Goal: Book appointment/travel/reservation

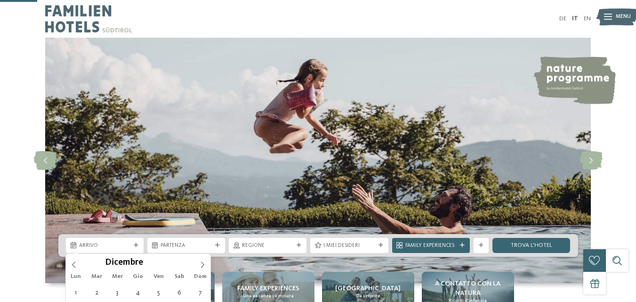
click at [202, 261] on icon at bounding box center [202, 264] width 7 height 7
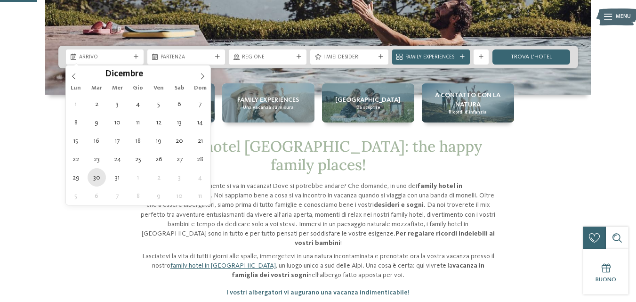
type div "[DATE]"
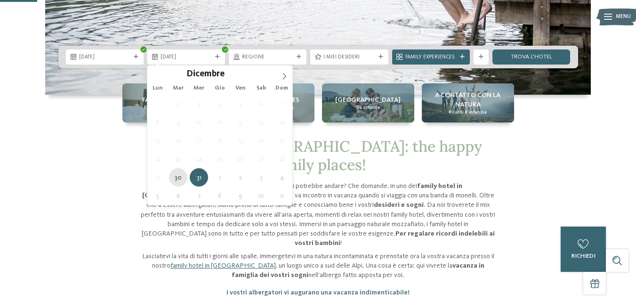
type div "[DATE]"
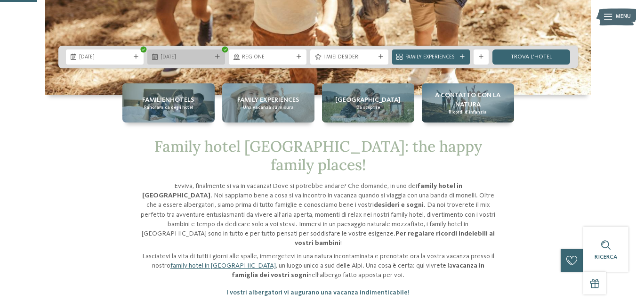
click at [218, 56] on icon at bounding box center [217, 57] width 5 height 5
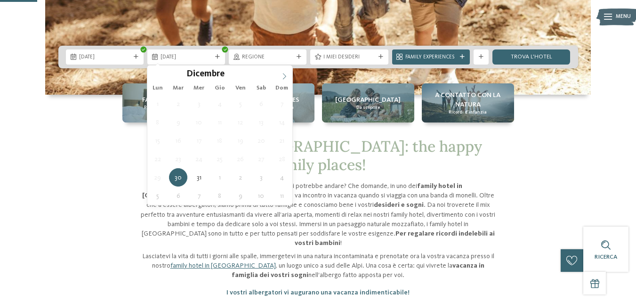
type input "****"
click at [286, 76] on icon at bounding box center [284, 76] width 3 height 6
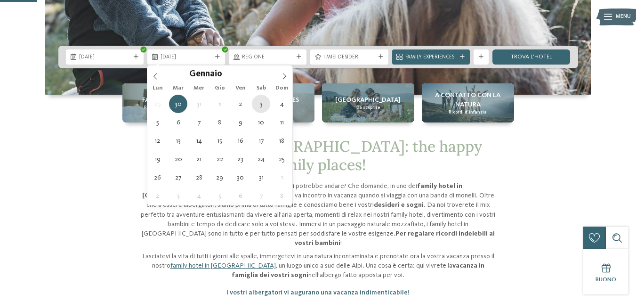
type div "[DATE]"
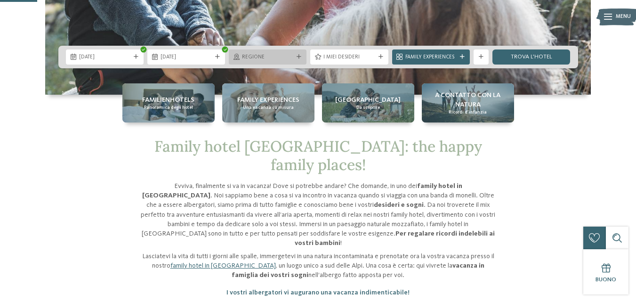
click at [301, 56] on icon at bounding box center [299, 57] width 5 height 5
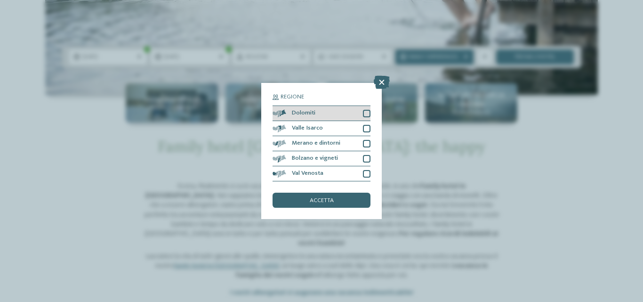
click at [366, 111] on div at bounding box center [367, 114] width 8 height 8
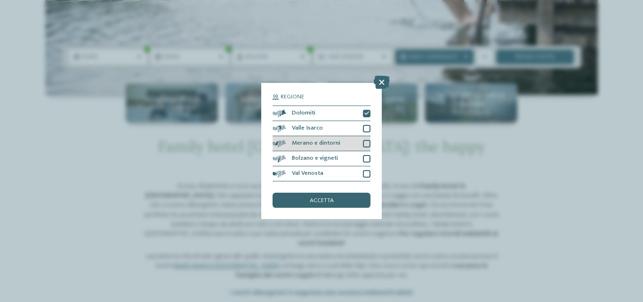
click at [365, 142] on div at bounding box center [367, 144] width 8 height 8
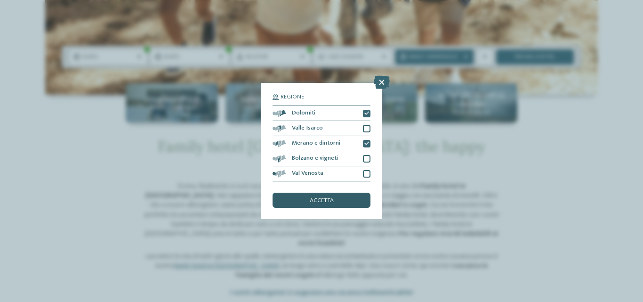
click at [331, 198] on span "accetta" at bounding box center [322, 201] width 24 height 6
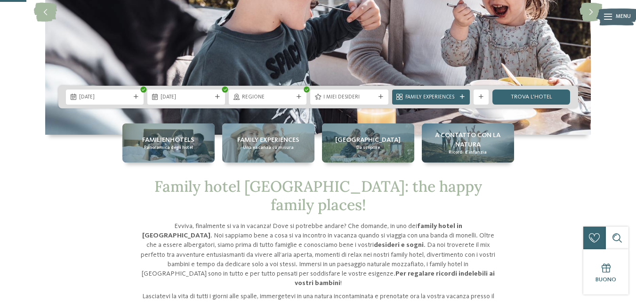
scroll to position [141, 0]
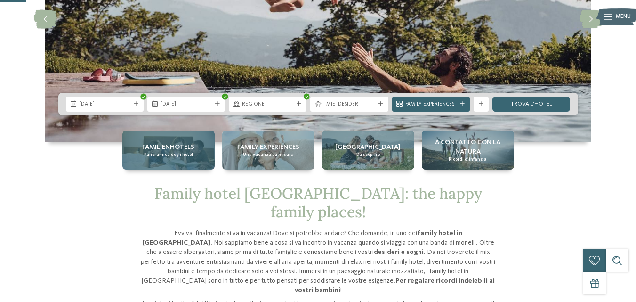
click at [179, 151] on span "Familienhotels" at bounding box center [168, 146] width 52 height 9
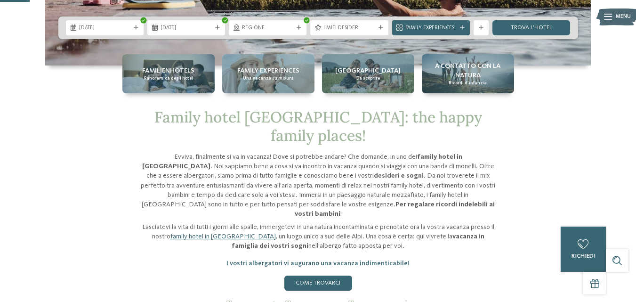
scroll to position [235, 0]
